Goal: Task Accomplishment & Management: Use online tool/utility

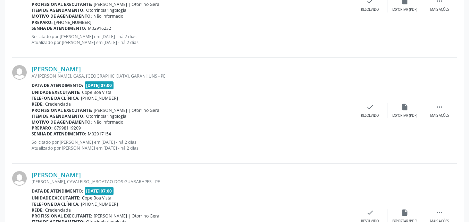
scroll to position [537, 0]
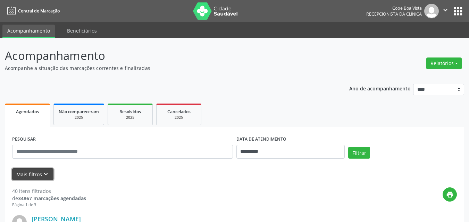
drag, startPoint x: 42, startPoint y: 172, endPoint x: 47, endPoint y: 177, distance: 7.4
click at [42, 173] on icon "keyboard_arrow_down" at bounding box center [46, 175] width 8 height 8
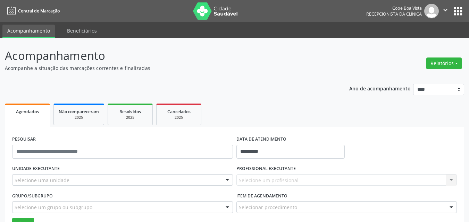
click at [69, 177] on div "Selecione uma unidade" at bounding box center [122, 180] width 221 height 12
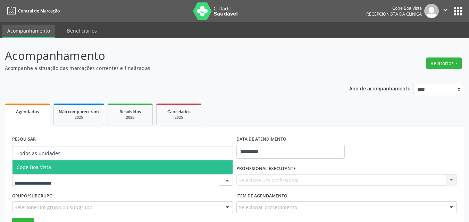
click at [68, 168] on span "Cope Boa Vista" at bounding box center [122, 168] width 220 height 14
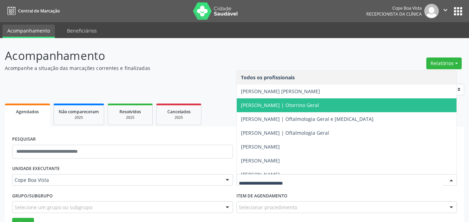
click at [307, 103] on span "Abrahao Grinfeld | Otorrino Geral" at bounding box center [280, 105] width 78 height 7
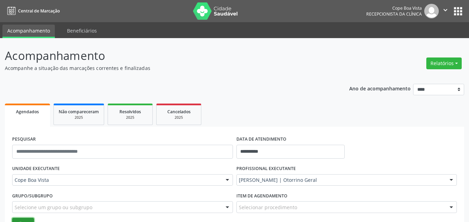
click at [23, 222] on button "Filtrar" at bounding box center [23, 224] width 22 height 12
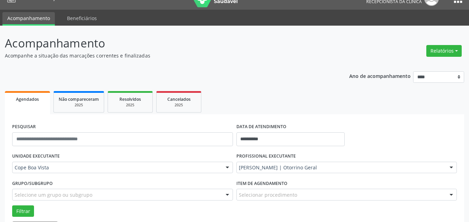
scroll to position [11, 0]
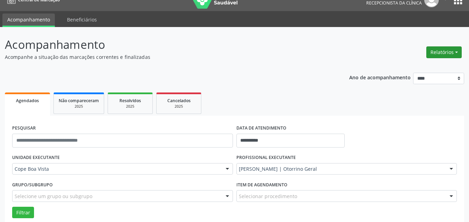
click at [437, 49] on button "Relatórios" at bounding box center [443, 52] width 35 height 12
click at [425, 66] on link "Agendamentos" at bounding box center [424, 67] width 75 height 10
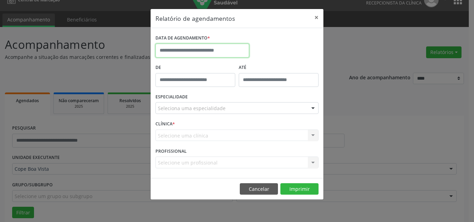
click at [205, 49] on input "text" at bounding box center [202, 51] width 94 height 14
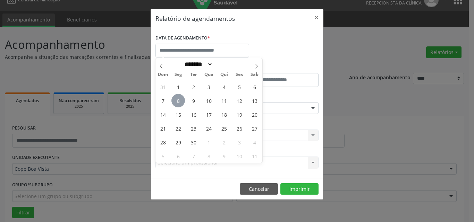
click at [178, 100] on span "8" at bounding box center [178, 101] width 14 height 14
type input "**********"
click at [178, 100] on span "8" at bounding box center [178, 101] width 14 height 14
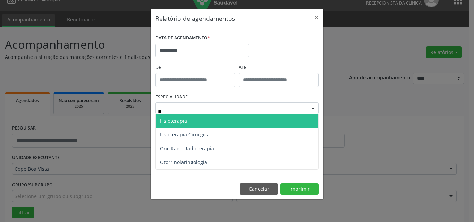
type input "***"
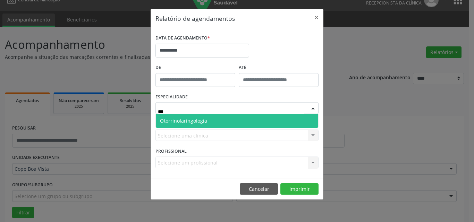
click at [199, 122] on span "Otorrinolaringologia" at bounding box center [183, 121] width 47 height 7
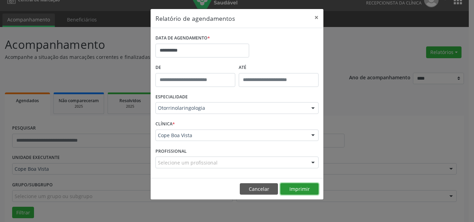
click at [316, 184] on button "Imprimir" at bounding box center [299, 189] width 38 height 12
click at [254, 191] on button "Cancelar" at bounding box center [259, 189] width 38 height 12
